Goal: Transaction & Acquisition: Purchase product/service

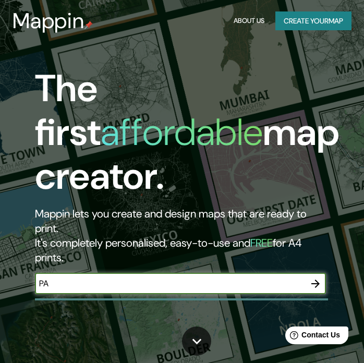
type input "P"
type input "AGUASCALIENTES"
click at [315, 288] on icon "button" at bounding box center [315, 283] width 13 height 13
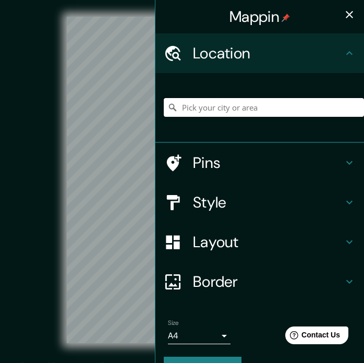
click at [287, 110] on input "Pick your city or area" at bounding box center [264, 107] width 200 height 19
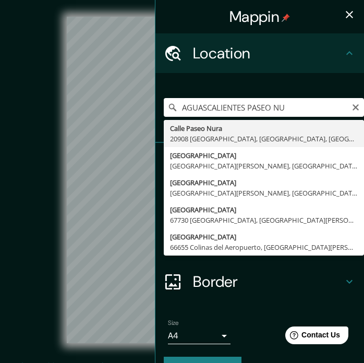
type input "[GEOGRAPHIC_DATA], [GEOGRAPHIC_DATA]"
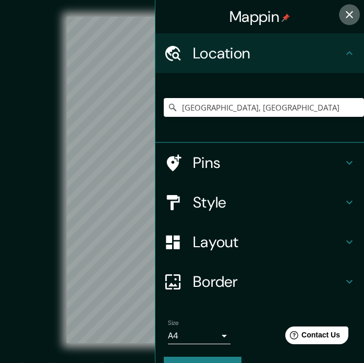
click at [349, 15] on icon "button" at bounding box center [349, 14] width 7 height 7
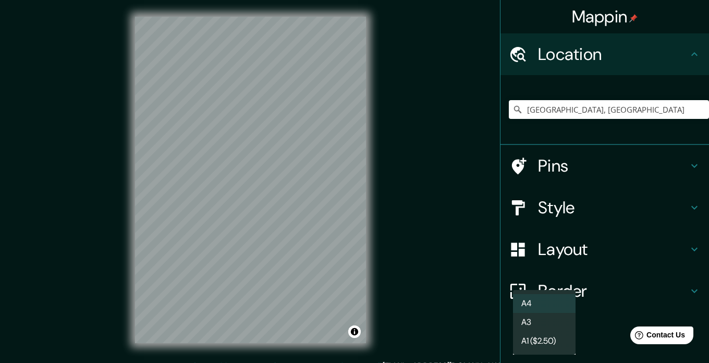
click at [364, 351] on body "Mappin Location [GEOGRAPHIC_DATA], [GEOGRAPHIC_DATA] Pins Style Layout Border C…" at bounding box center [354, 181] width 709 height 363
click at [364, 324] on li "A3" at bounding box center [544, 322] width 63 height 19
type input "a4"
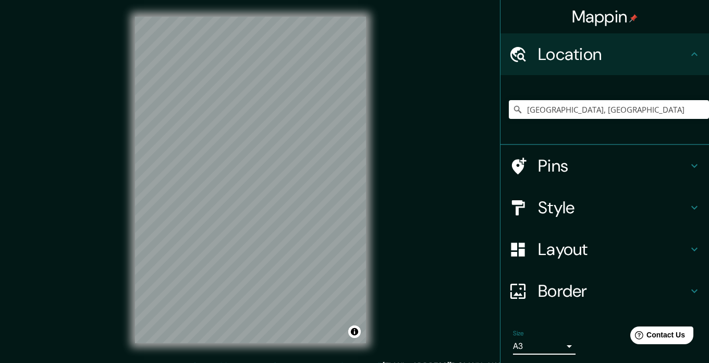
click at [364, 300] on div "© Mapbox © OpenStreetMap Improve this map" at bounding box center [250, 180] width 638 height 326
click at [364, 157] on h4 "Pins" at bounding box center [613, 165] width 150 height 21
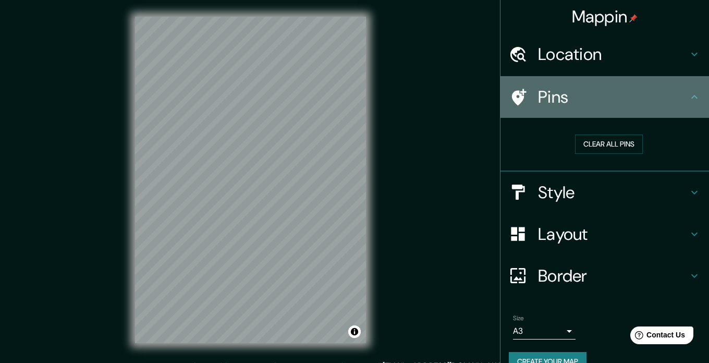
click at [364, 84] on div "Pins" at bounding box center [605, 97] width 209 height 42
click at [364, 96] on icon at bounding box center [694, 97] width 13 height 13
click at [364, 92] on icon at bounding box center [519, 97] width 15 height 17
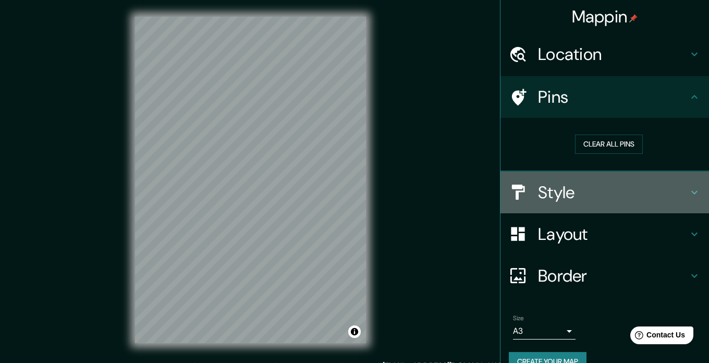
click at [364, 183] on h4 "Style" at bounding box center [613, 192] width 150 height 21
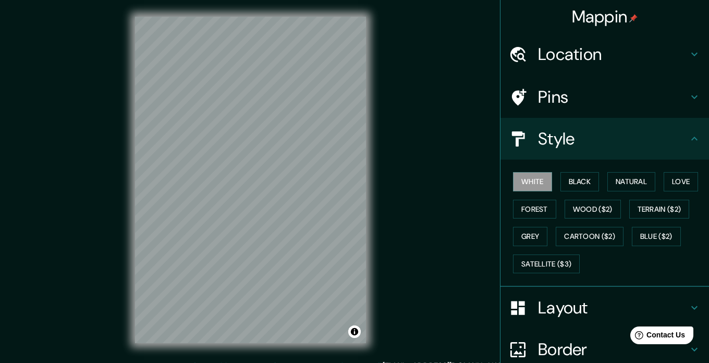
scroll to position [19, 0]
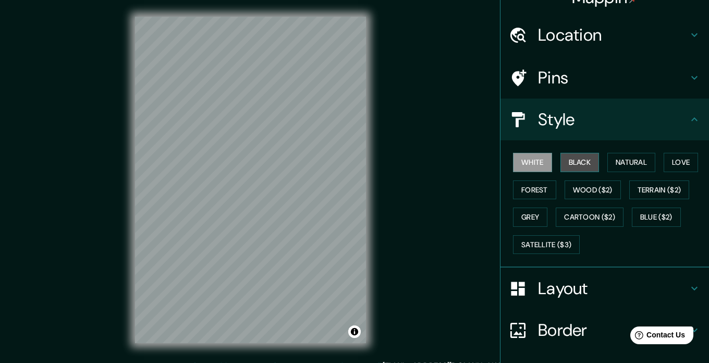
click at [364, 167] on button "Black" at bounding box center [580, 162] width 39 height 19
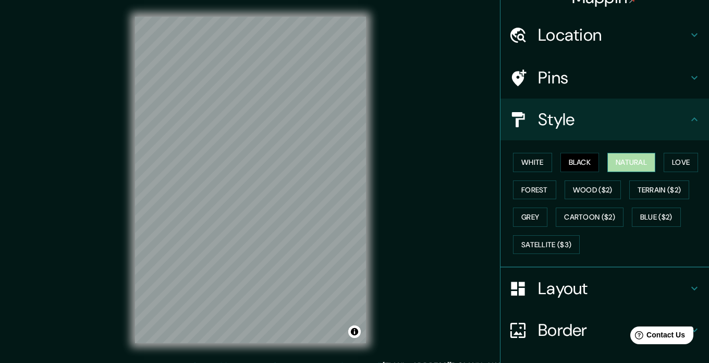
click at [364, 161] on button "Natural" at bounding box center [632, 162] width 48 height 19
click at [364, 160] on button "Love" at bounding box center [681, 162] width 34 height 19
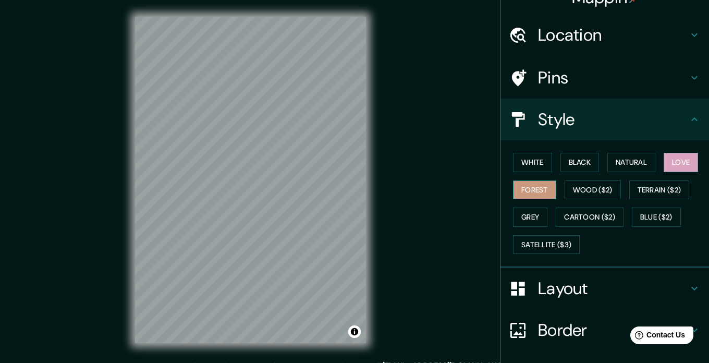
click at [364, 185] on button "Forest" at bounding box center [534, 189] width 43 height 19
click at [364, 189] on button "Wood ($2)" at bounding box center [593, 189] width 56 height 19
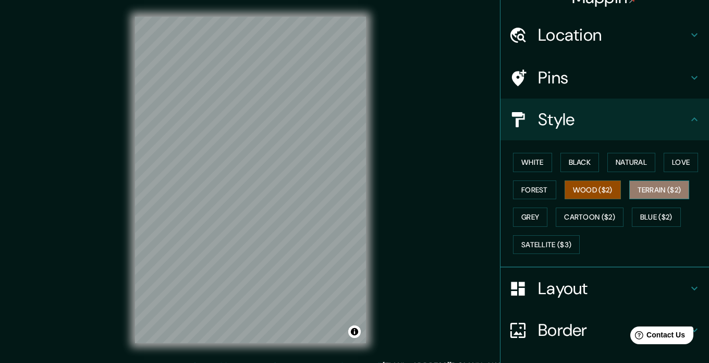
click at [364, 184] on button "Terrain ($2)" at bounding box center [660, 189] width 61 height 19
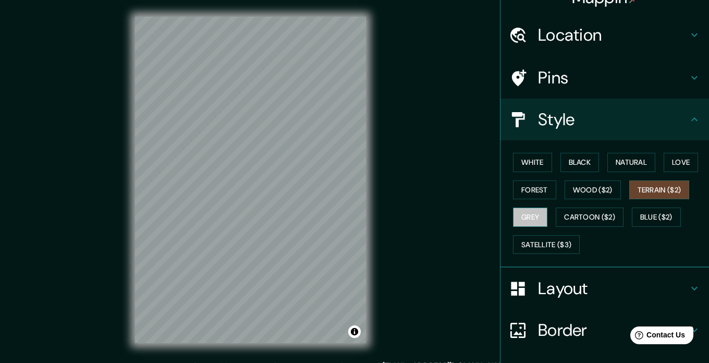
click at [364, 216] on button "Grey" at bounding box center [530, 217] width 34 height 19
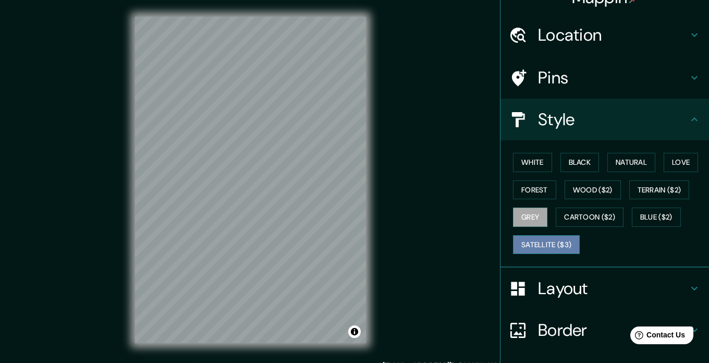
click at [364, 246] on button "Satellite ($3)" at bounding box center [546, 244] width 67 height 19
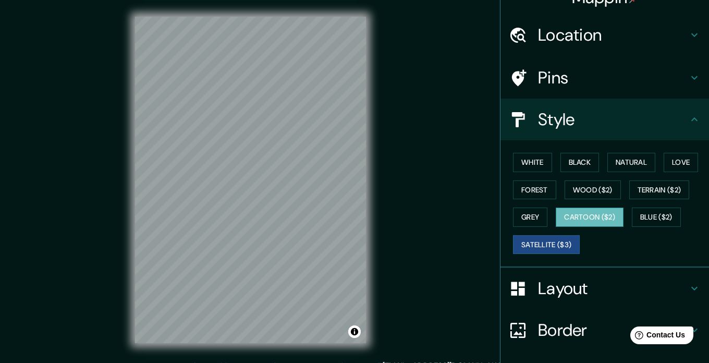
click at [364, 219] on button "Cartoon ($2)" at bounding box center [590, 217] width 68 height 19
click at [364, 214] on button "Blue ($2)" at bounding box center [656, 217] width 49 height 19
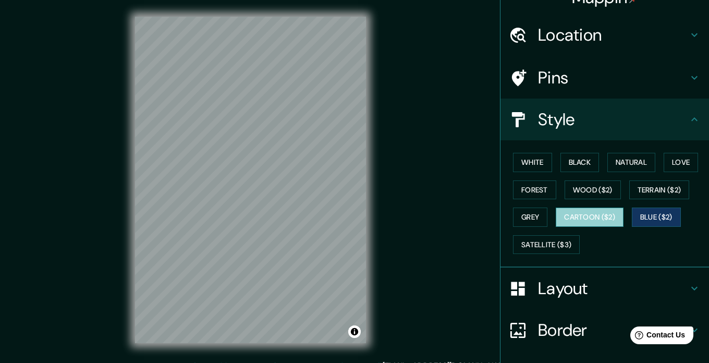
click at [364, 212] on button "Cartoon ($2)" at bounding box center [590, 217] width 68 height 19
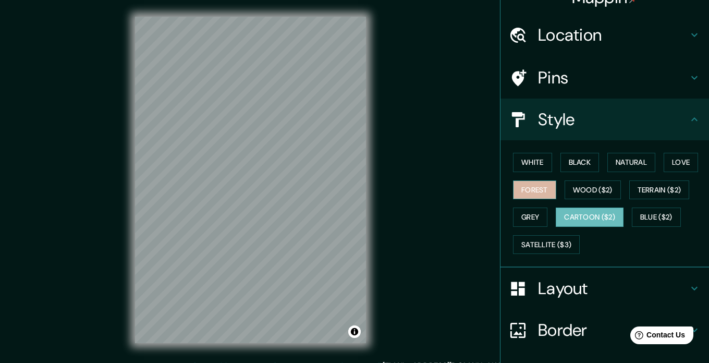
click at [364, 184] on button "Forest" at bounding box center [534, 189] width 43 height 19
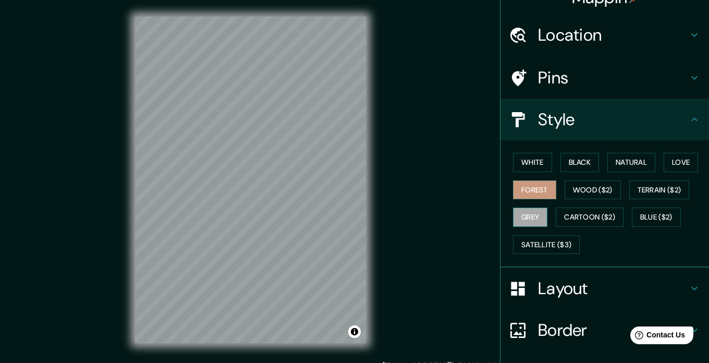
click at [364, 217] on button "Grey" at bounding box center [530, 217] width 34 height 19
click at [364, 162] on button "White" at bounding box center [532, 162] width 39 height 19
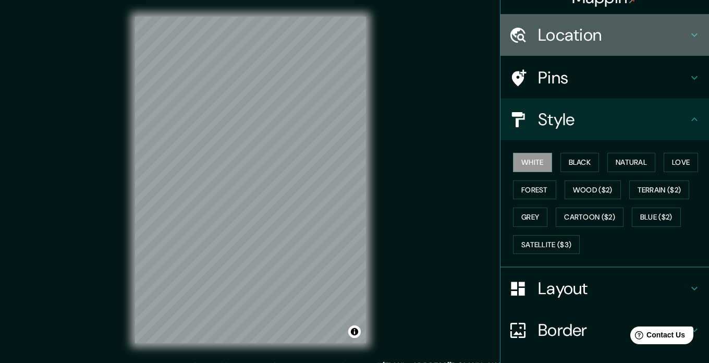
click at [364, 40] on h4 "Location" at bounding box center [613, 35] width 150 height 21
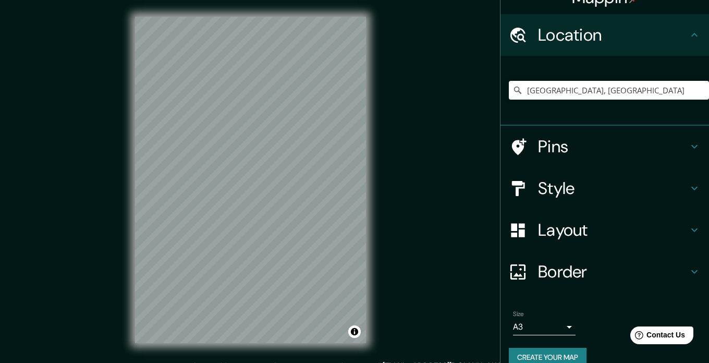
click at [364, 145] on h4 "Pins" at bounding box center [613, 146] width 150 height 21
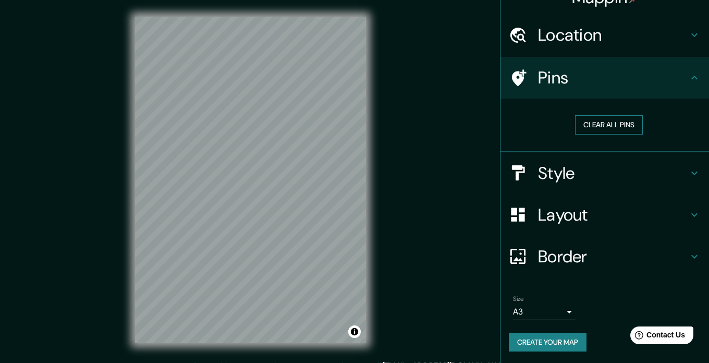
click at [364, 126] on button "Clear all pins" at bounding box center [609, 124] width 68 height 19
click at [364, 127] on button "Clear all pins" at bounding box center [609, 124] width 68 height 19
click at [364, 173] on h4 "Style" at bounding box center [613, 173] width 150 height 21
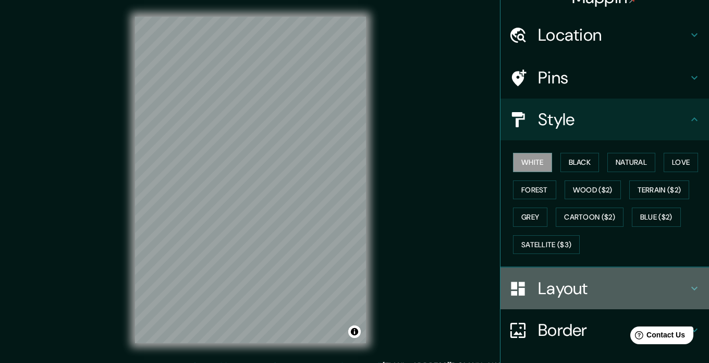
click at [364, 287] on h4 "Layout" at bounding box center [613, 288] width 150 height 21
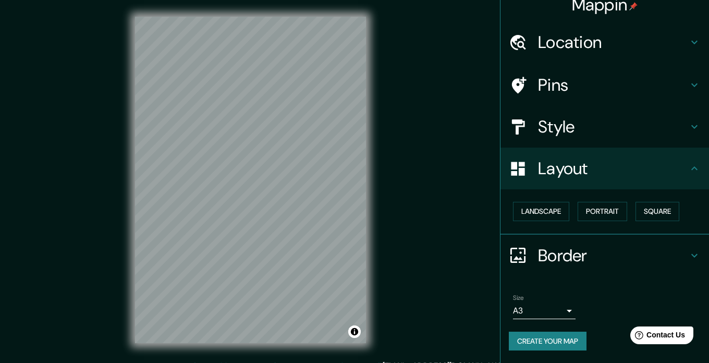
scroll to position [12, 0]
click at [364, 211] on button "Landscape" at bounding box center [541, 211] width 56 height 19
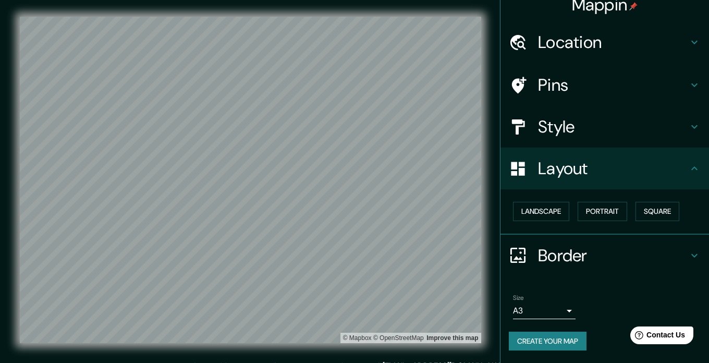
scroll to position [14, 0]
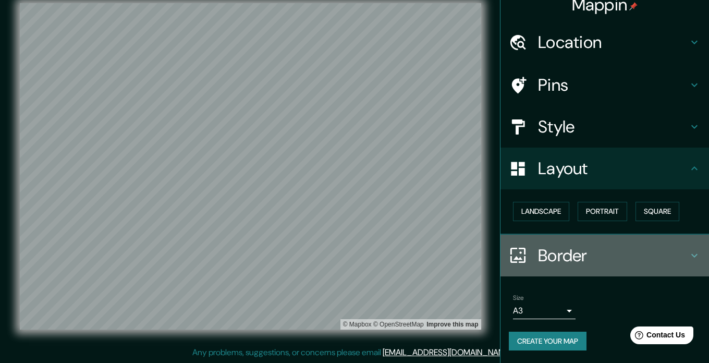
click at [364, 253] on h4 "Border" at bounding box center [613, 255] width 150 height 21
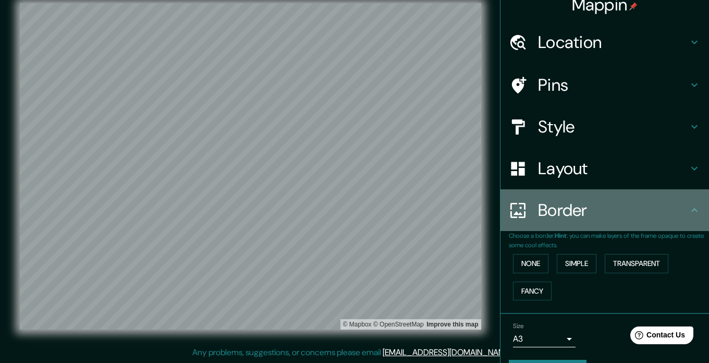
click at [364, 220] on h4 "Border" at bounding box center [613, 210] width 150 height 21
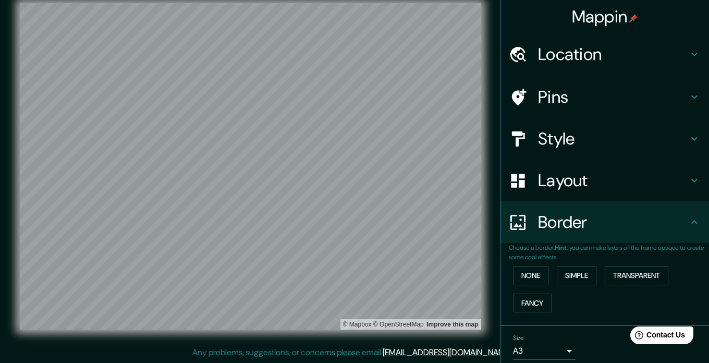
scroll to position [0, 0]
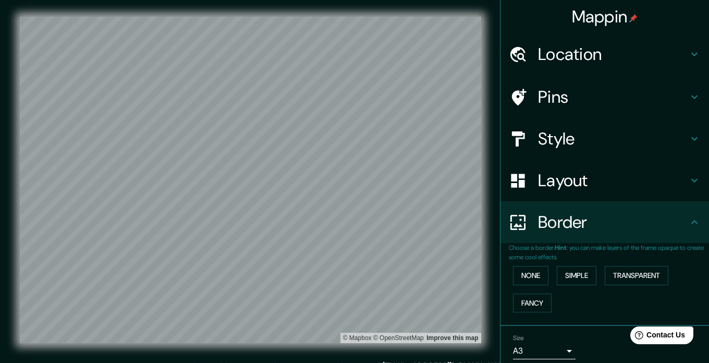
click at [364, 136] on h4 "Style" at bounding box center [613, 138] width 150 height 21
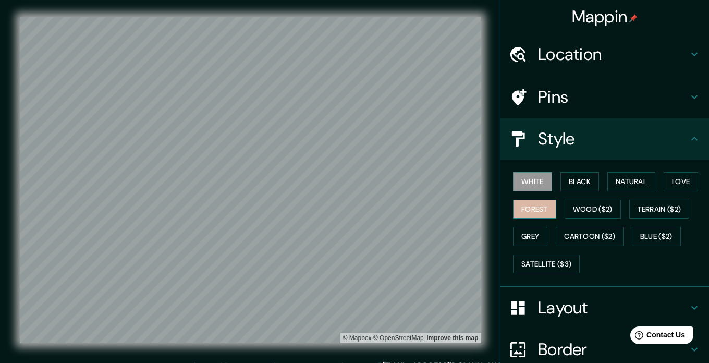
click at [364, 209] on button "Forest" at bounding box center [534, 209] width 43 height 19
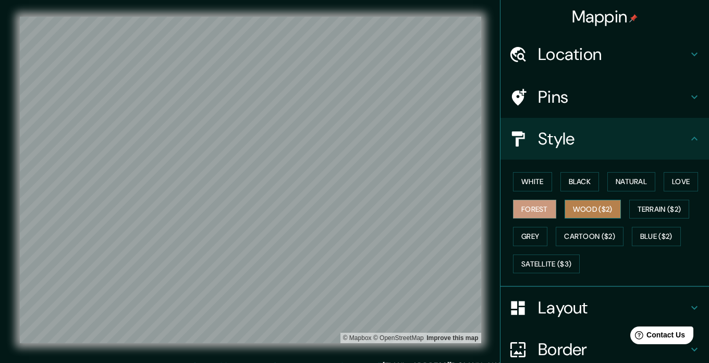
click at [364, 209] on button "Wood ($2)" at bounding box center [593, 209] width 56 height 19
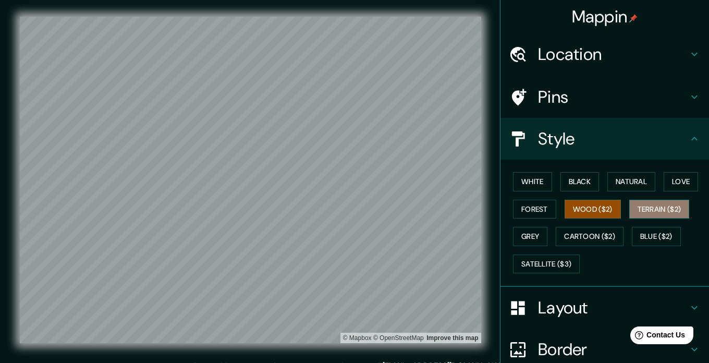
click at [364, 213] on button "Terrain ($2)" at bounding box center [660, 209] width 61 height 19
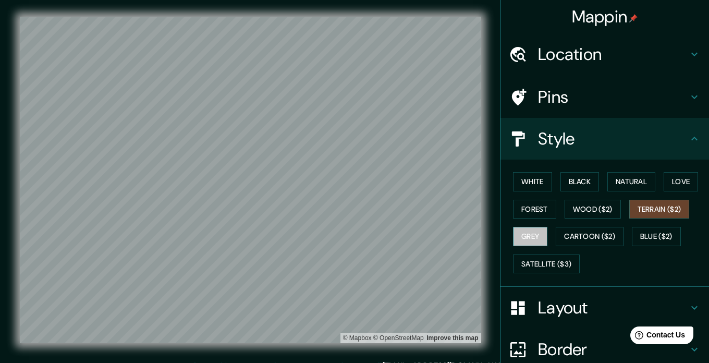
click at [364, 232] on button "Grey" at bounding box center [530, 236] width 34 height 19
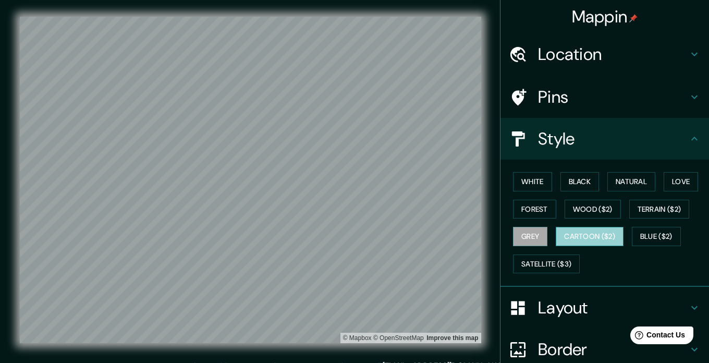
click at [364, 234] on button "Cartoon ($2)" at bounding box center [590, 236] width 68 height 19
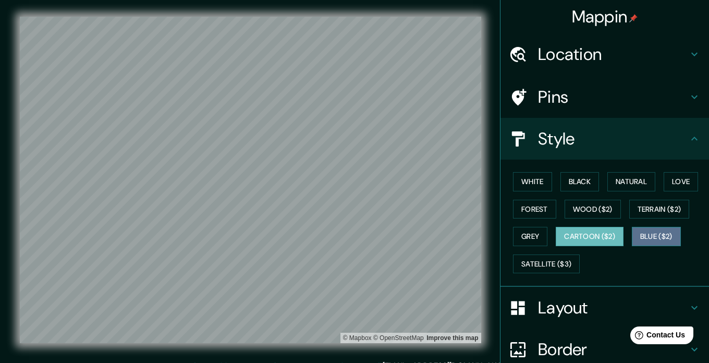
click at [364, 232] on button "Blue ($2)" at bounding box center [656, 236] width 49 height 19
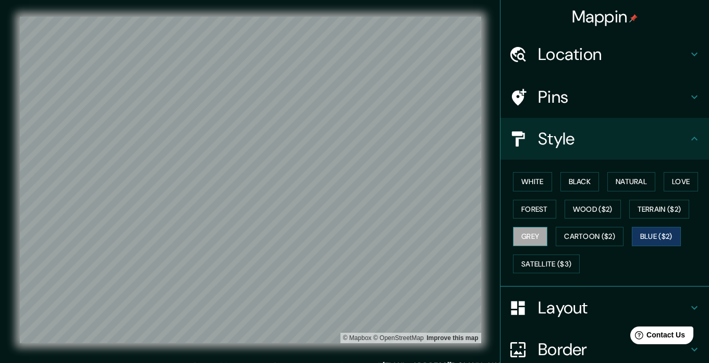
click at [364, 238] on button "Grey" at bounding box center [530, 236] width 34 height 19
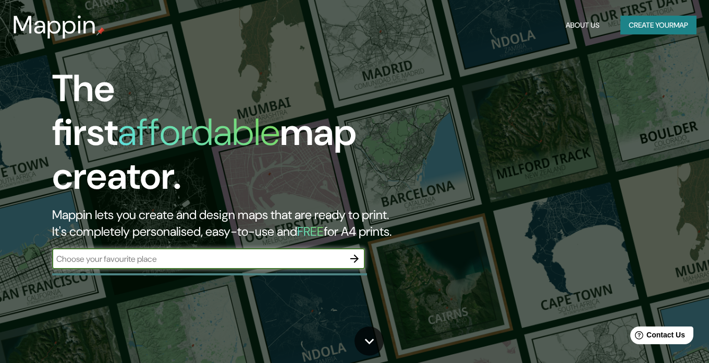
click at [325, 253] on input "text" at bounding box center [198, 259] width 292 height 12
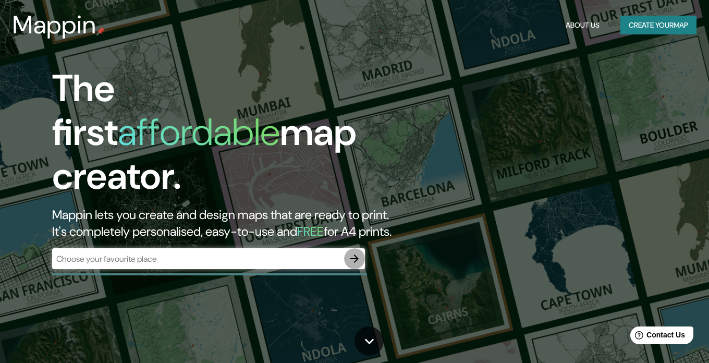
click at [362, 248] on button "button" at bounding box center [354, 258] width 21 height 21
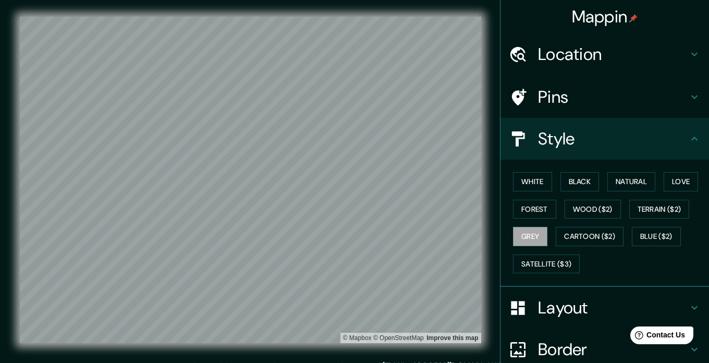
click at [364, 355] on div "Mappin Location Pins Style White Black Natural Love Forest Wood ($2) Terrain ($…" at bounding box center [354, 188] width 709 height 377
click at [364, 60] on h4 "Location" at bounding box center [613, 54] width 150 height 21
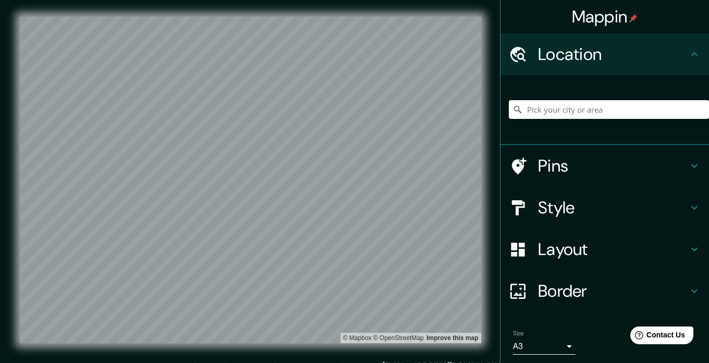
click at [364, 111] on input "Pick your city or area" at bounding box center [609, 109] width 200 height 19
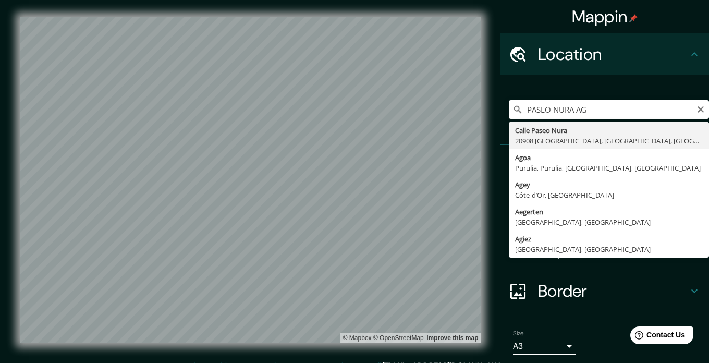
type input "[GEOGRAPHIC_DATA], [GEOGRAPHIC_DATA]"
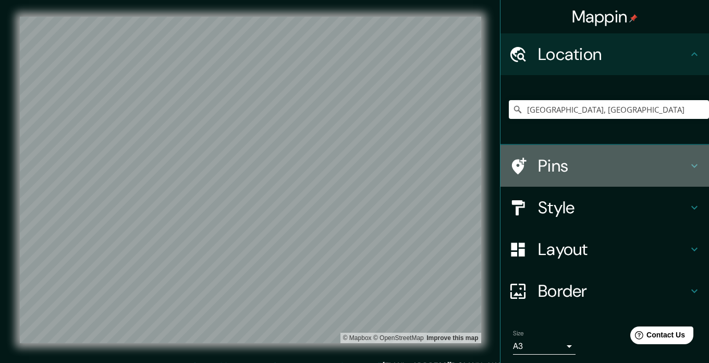
click at [364, 164] on h4 "Pins" at bounding box center [613, 165] width 150 height 21
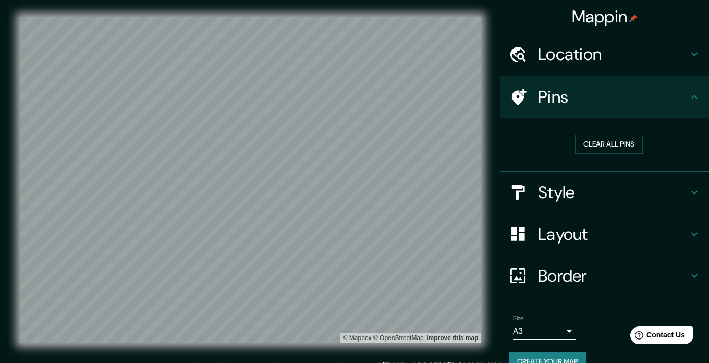
scroll to position [20, 0]
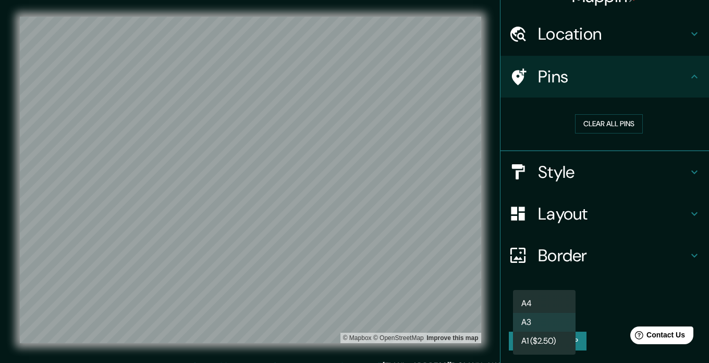
click at [364, 306] on body "Mappin Location [STREET_ADDRESS] Pins Clear all pins Style Layout Border Choose…" at bounding box center [354, 181] width 709 height 363
click at [364, 322] on li "A3" at bounding box center [544, 322] width 63 height 19
click at [364, 310] on body "Mappin Location [STREET_ADDRESS] Pins Clear all pins Style Layout Border Choose…" at bounding box center [354, 181] width 709 height 363
click at [364, 346] on li "A1 ($2.50)" at bounding box center [544, 341] width 63 height 19
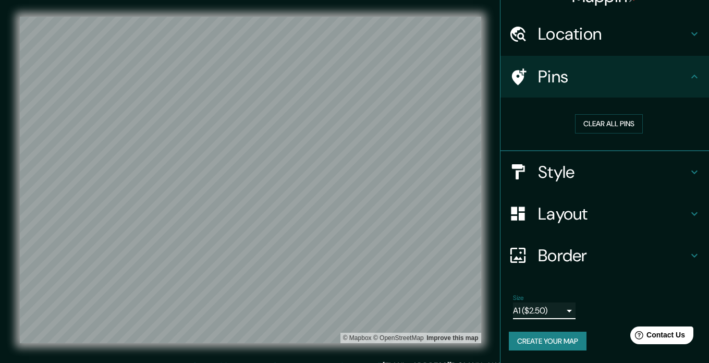
scroll to position [14, 0]
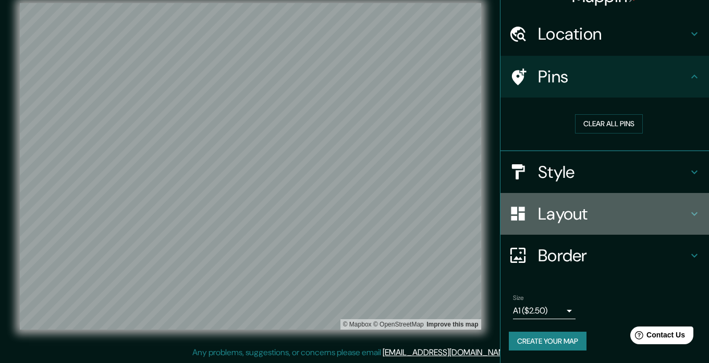
click at [364, 212] on h4 "Layout" at bounding box center [613, 213] width 150 height 21
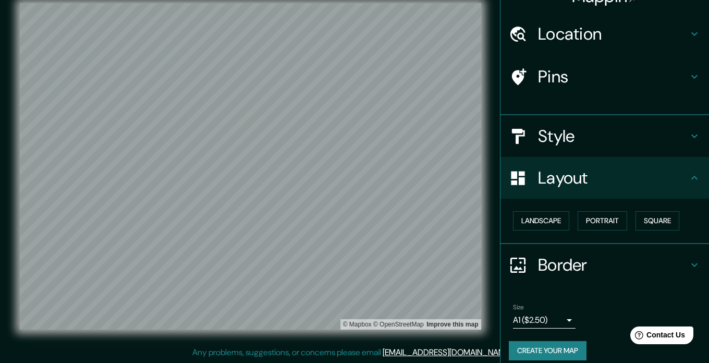
scroll to position [12, 0]
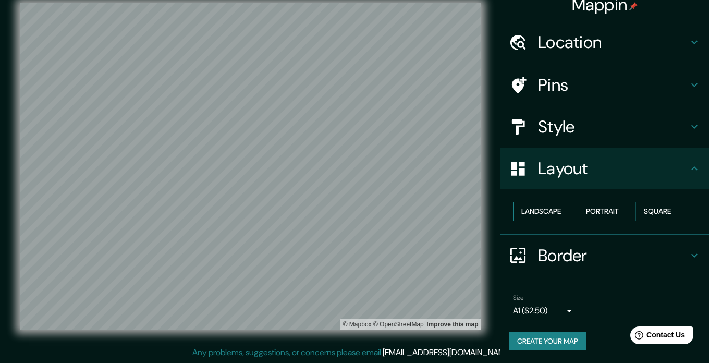
click at [364, 215] on button "Landscape" at bounding box center [541, 211] width 56 height 19
click at [364, 214] on button "Portrait" at bounding box center [603, 211] width 50 height 19
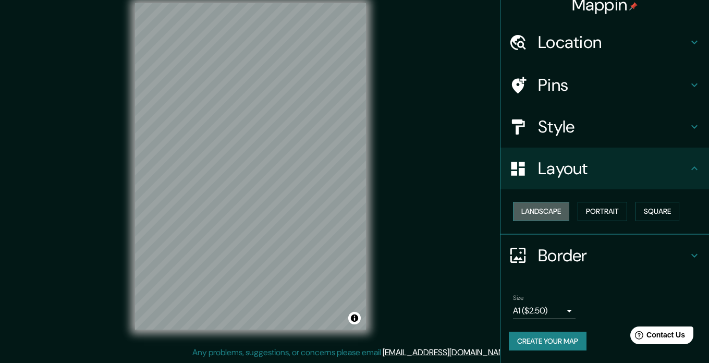
click at [364, 211] on button "Landscape" at bounding box center [541, 211] width 56 height 19
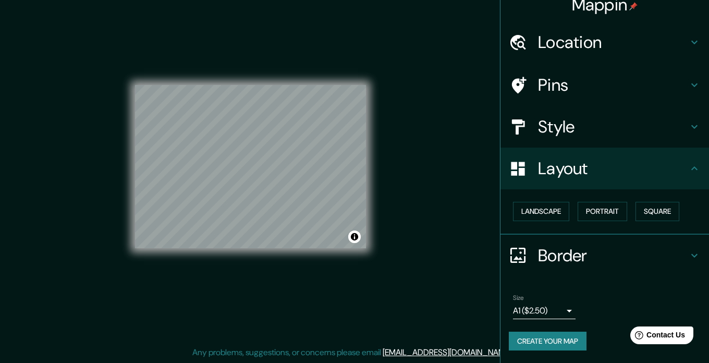
click at [313, 31] on div "© Mapbox © OpenStreetMap Improve this map" at bounding box center [250, 166] width 231 height 326
click at [272, 32] on div "© Mapbox © OpenStreetMap Improve this map" at bounding box center [250, 166] width 231 height 326
click at [359, 238] on button "Toggle attribution" at bounding box center [354, 237] width 13 height 13
click at [355, 237] on button "Toggle attribution" at bounding box center [354, 237] width 13 height 13
click at [364, 316] on body "Mappin Location [GEOGRAPHIC_DATA], [GEOGRAPHIC_DATA] Pins Style Layout Landscap…" at bounding box center [354, 167] width 709 height 363
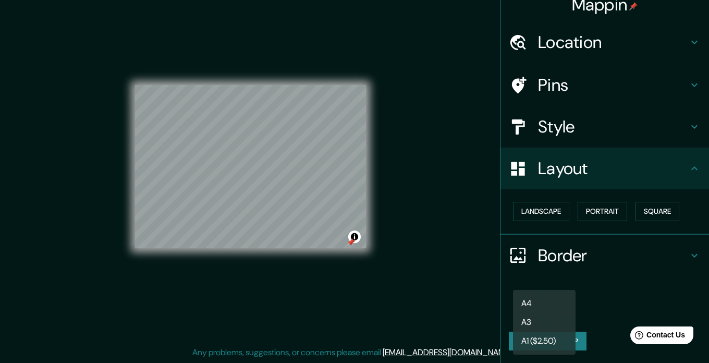
click at [364, 326] on li "A3" at bounding box center [544, 322] width 63 height 19
type input "a4"
click at [350, 240] on div at bounding box center [351, 242] width 8 height 8
click at [364, 317] on body "Mappin Location [GEOGRAPHIC_DATA], [GEOGRAPHIC_DATA] Pins Style Layout Landscap…" at bounding box center [354, 167] width 709 height 363
click at [364, 276] on div at bounding box center [354, 181] width 709 height 363
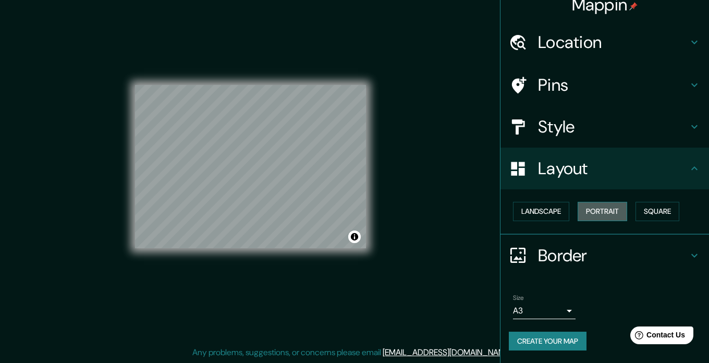
click at [364, 213] on button "Portrait" at bounding box center [603, 211] width 50 height 19
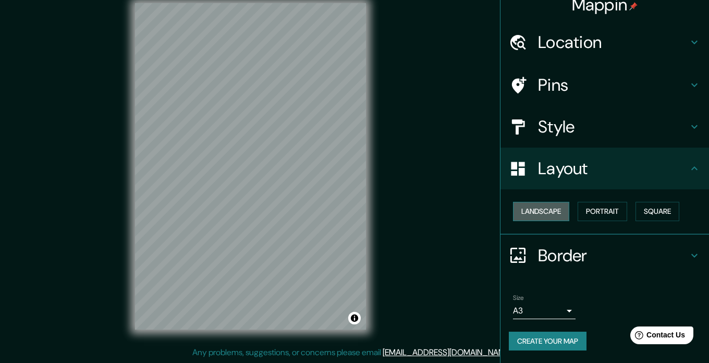
click at [364, 211] on button "Landscape" at bounding box center [541, 211] width 56 height 19
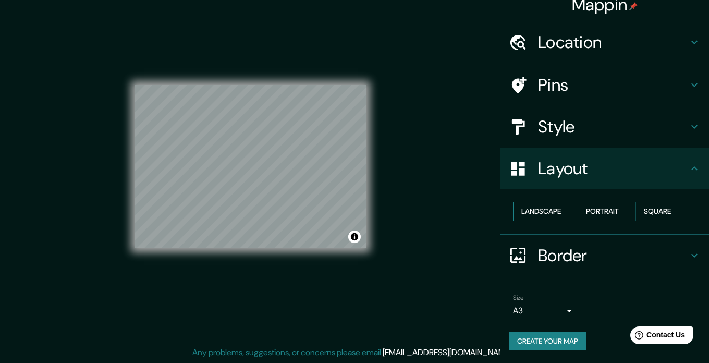
click at [364, 211] on button "Landscape" at bounding box center [541, 211] width 56 height 19
click at [364, 213] on button "Portrait" at bounding box center [603, 211] width 50 height 19
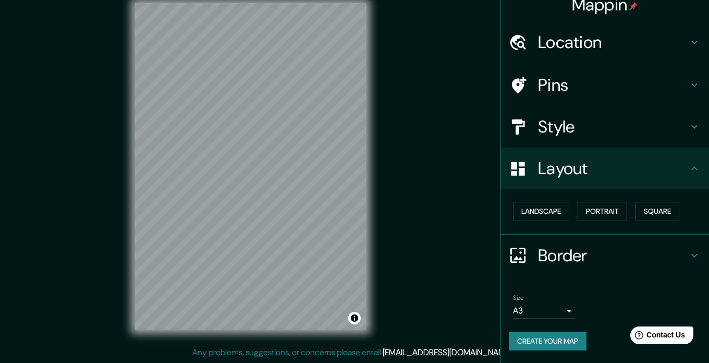
scroll to position [0, 0]
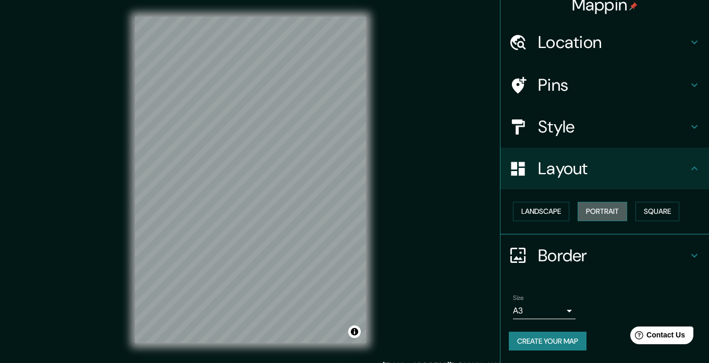
click at [364, 213] on button "Portrait" at bounding box center [603, 211] width 50 height 19
click at [364, 210] on button "Landscape" at bounding box center [541, 211] width 56 height 19
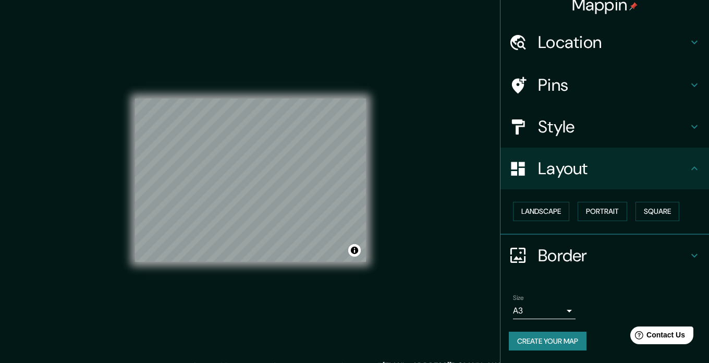
click at [364, 170] on div "Mappin Location [GEOGRAPHIC_DATA], [GEOGRAPHIC_DATA] Pins Style Layout Landscap…" at bounding box center [354, 188] width 709 height 377
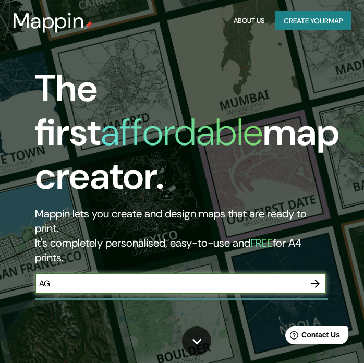
type input "AGUASCALIENTES"
click at [312, 283] on icon "button" at bounding box center [315, 284] width 8 height 8
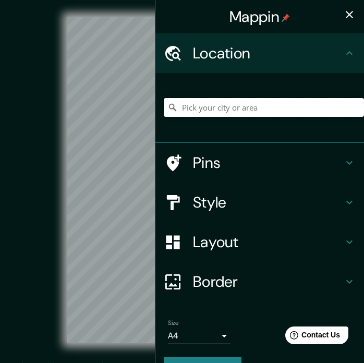
click at [229, 106] on input "Pick your city or area" at bounding box center [264, 107] width 200 height 19
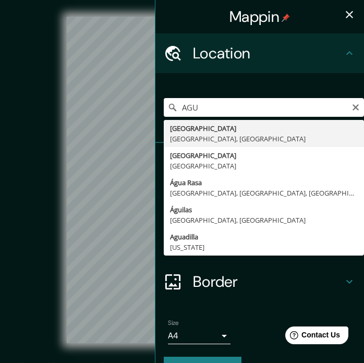
type input "Aguascalientes, Aguascalientes, Mexico"
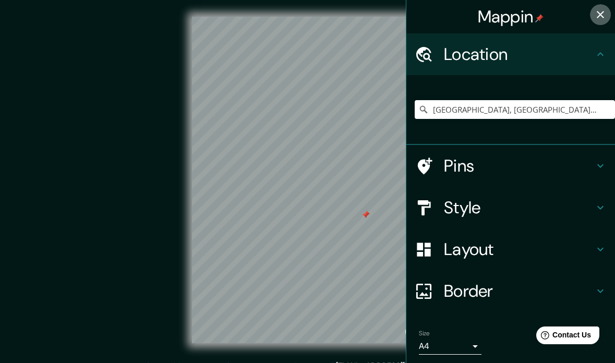
click at [364, 11] on button "button" at bounding box center [600, 14] width 21 height 21
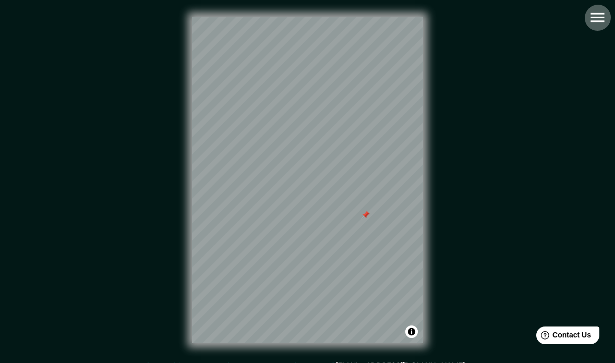
click at [364, 18] on icon "button" at bounding box center [597, 17] width 14 height 9
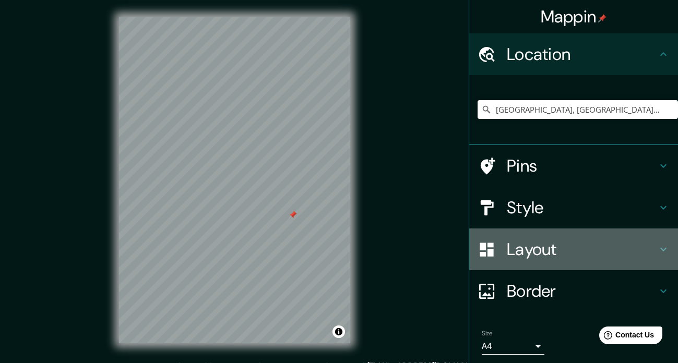
click at [364, 239] on h4 "Layout" at bounding box center [581, 249] width 150 height 21
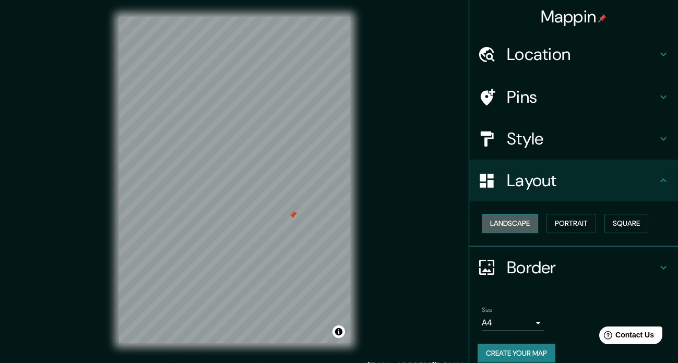
click at [364, 230] on button "Landscape" at bounding box center [509, 223] width 56 height 19
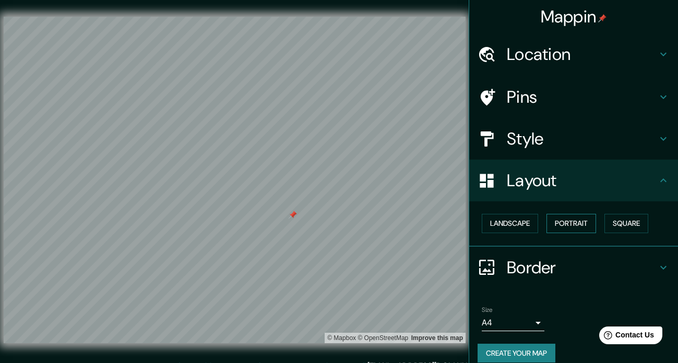
click at [364, 222] on button "Portrait" at bounding box center [571, 223] width 50 height 19
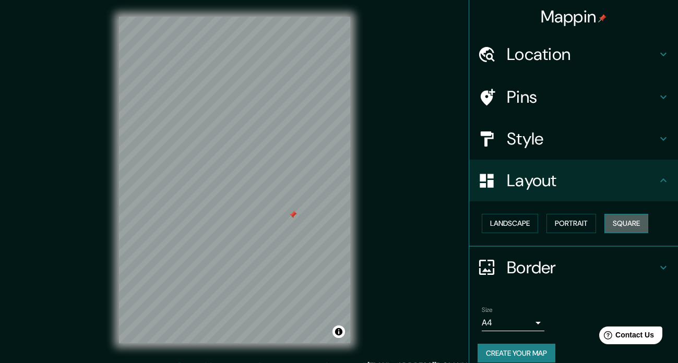
click at [364, 220] on button "Square" at bounding box center [626, 223] width 44 height 19
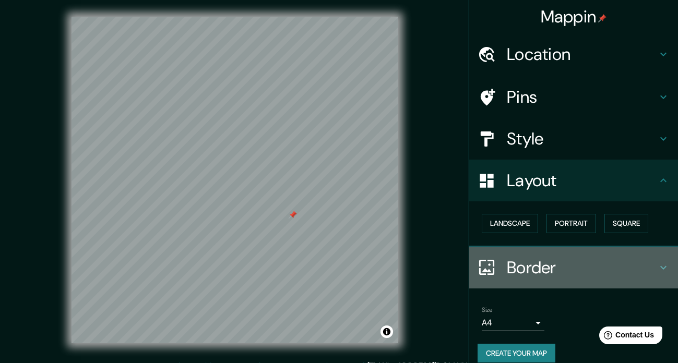
click at [364, 261] on div at bounding box center [491, 267] width 29 height 18
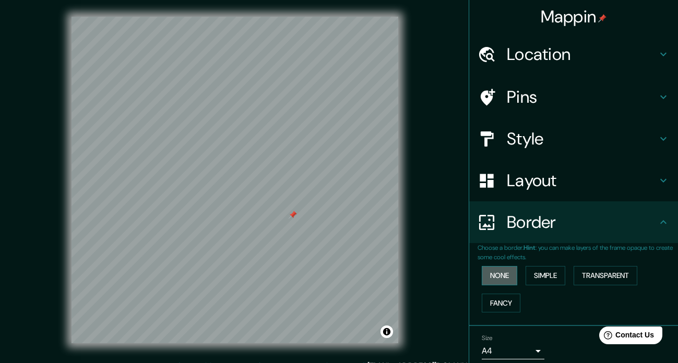
click at [364, 279] on button "None" at bounding box center [498, 275] width 35 height 19
click at [364, 283] on button "Simple" at bounding box center [545, 275] width 40 height 19
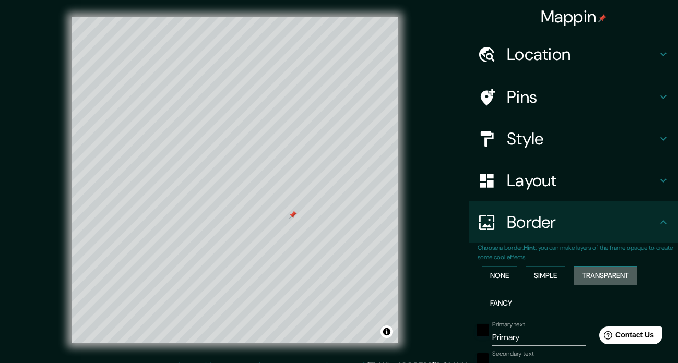
click at [364, 279] on button "Transparent" at bounding box center [605, 275] width 64 height 19
click at [364, 303] on button "Fancy" at bounding box center [500, 303] width 39 height 19
click at [364, 274] on button "None" at bounding box center [498, 275] width 35 height 19
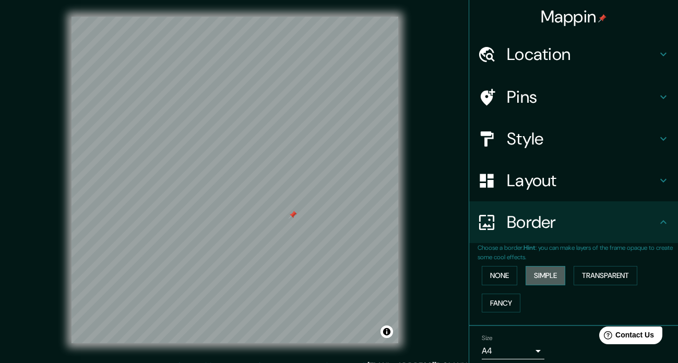
click at [364, 274] on button "Simple" at bounding box center [545, 275] width 40 height 19
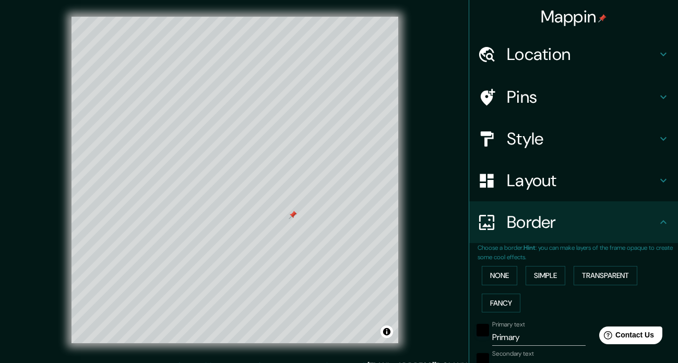
click at [364, 289] on div "None Simple Transparent Fancy" at bounding box center [577, 289] width 200 height 55
click at [364, 304] on button "Fancy" at bounding box center [500, 303] width 39 height 19
click at [364, 280] on button "None" at bounding box center [498, 275] width 35 height 19
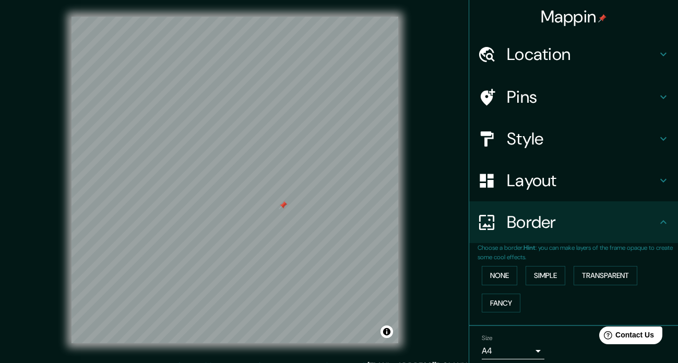
click at [287, 210] on div at bounding box center [283, 205] width 8 height 8
click at [295, 215] on div at bounding box center [297, 217] width 8 height 8
click at [243, 179] on div at bounding box center [243, 178] width 8 height 8
click at [258, 178] on div at bounding box center [257, 179] width 8 height 8
click at [364, 177] on h4 "Layout" at bounding box center [581, 180] width 150 height 21
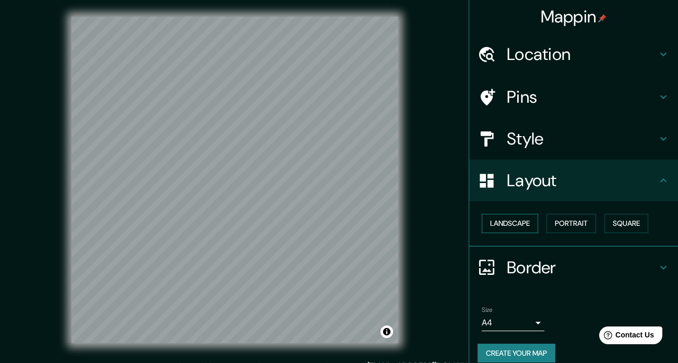
click at [364, 222] on button "Landscape" at bounding box center [509, 223] width 56 height 19
